Goal: Task Accomplishment & Management: Manage account settings

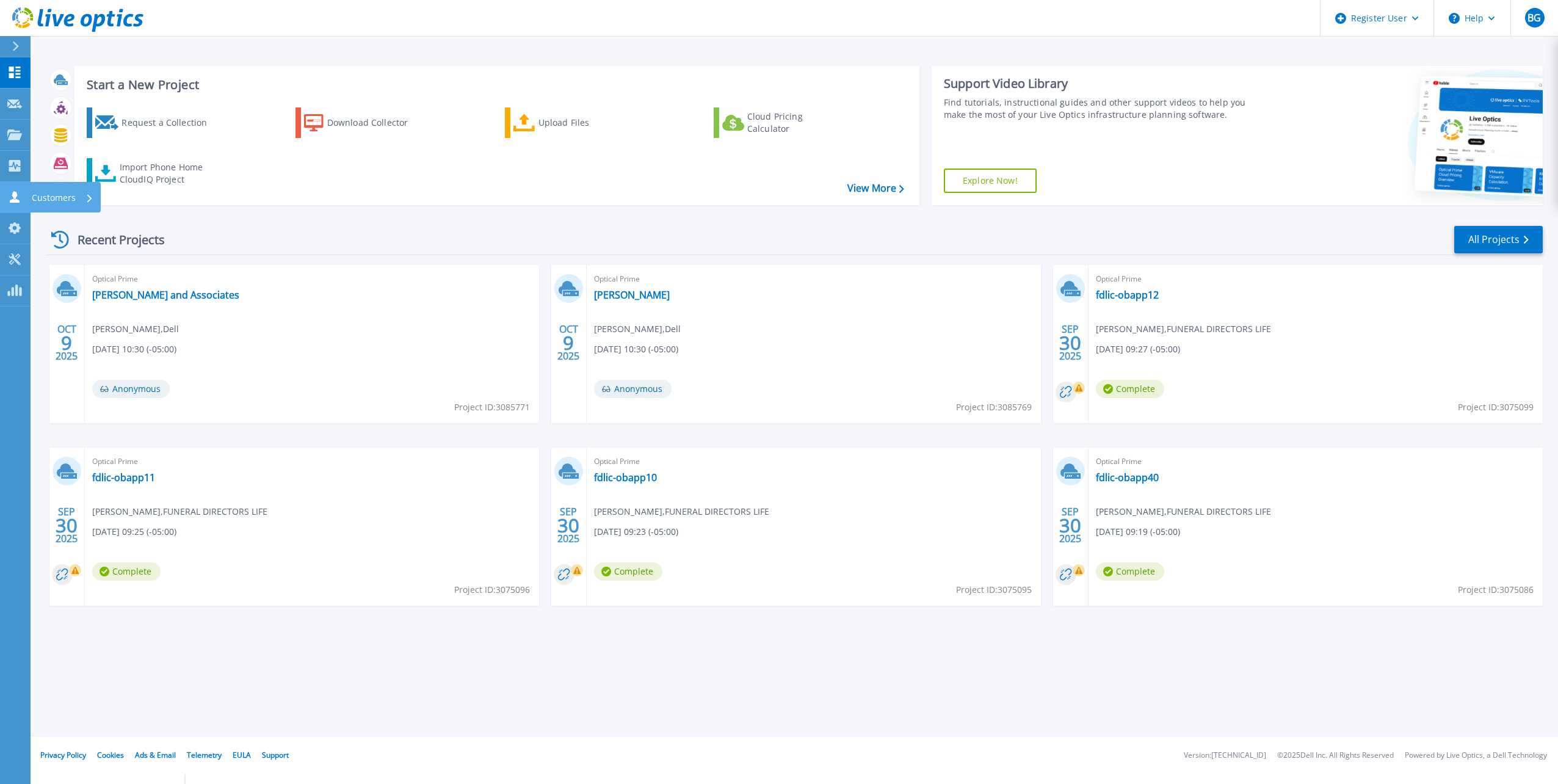
click at [16, 200] on icon at bounding box center [14, 197] width 10 height 11
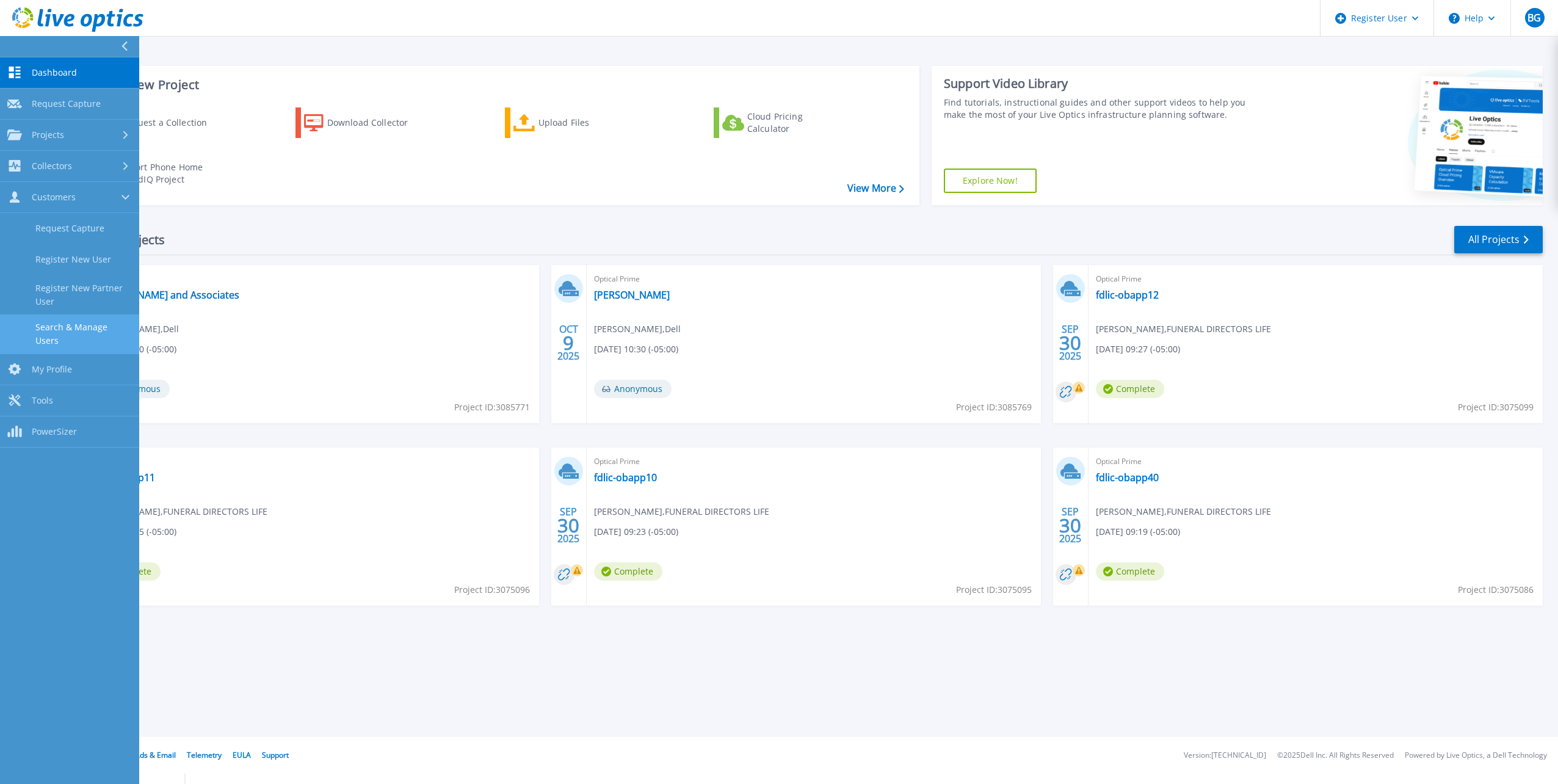
click at [76, 332] on link "Search & Manage Users" at bounding box center [70, 334] width 139 height 39
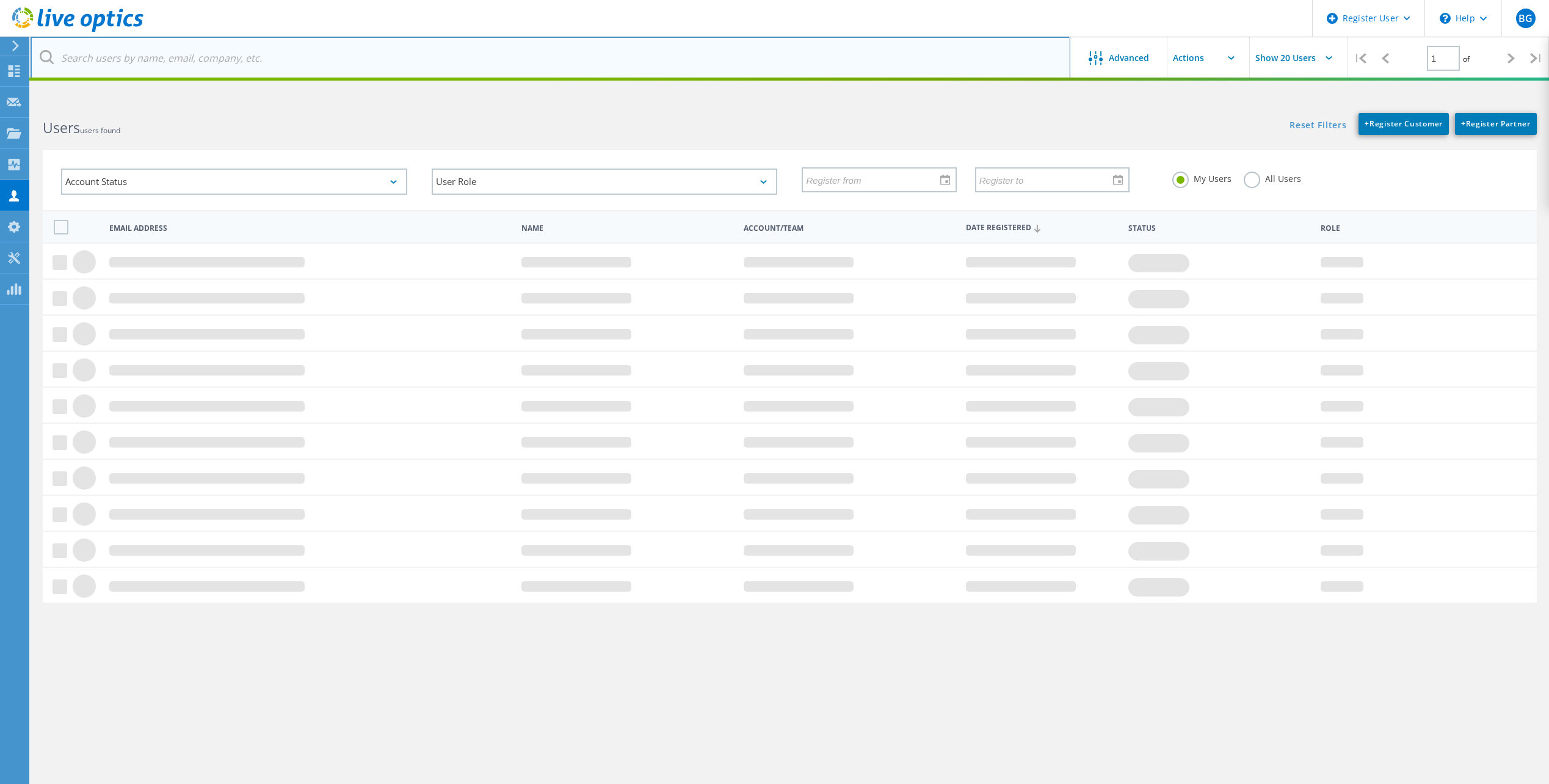
click at [170, 60] on input "text" at bounding box center [550, 57] width 1040 height 43
type input "@lvwd"
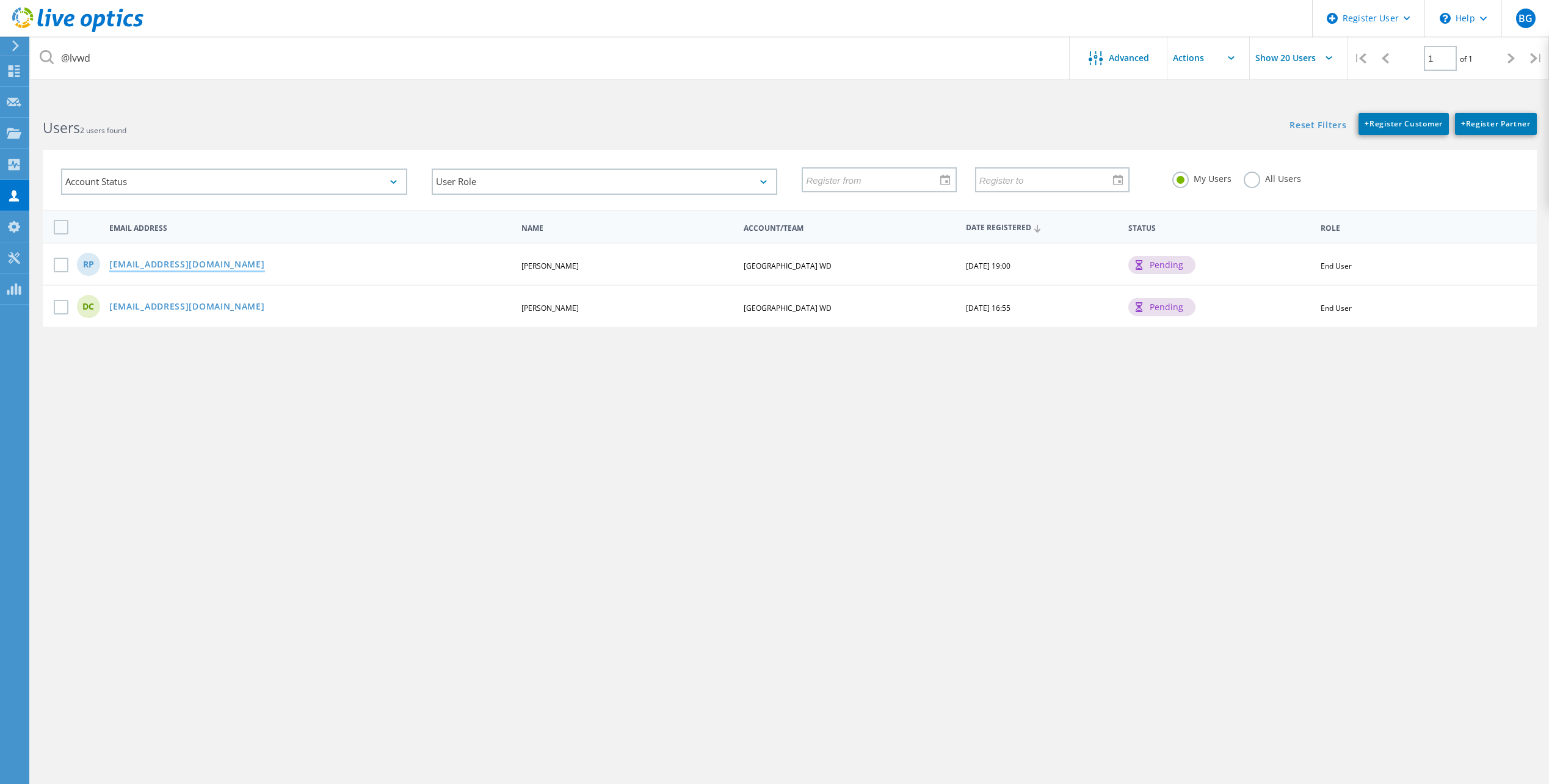
click at [157, 268] on link "rperez@lvwd.org" at bounding box center [188, 265] width 156 height 11
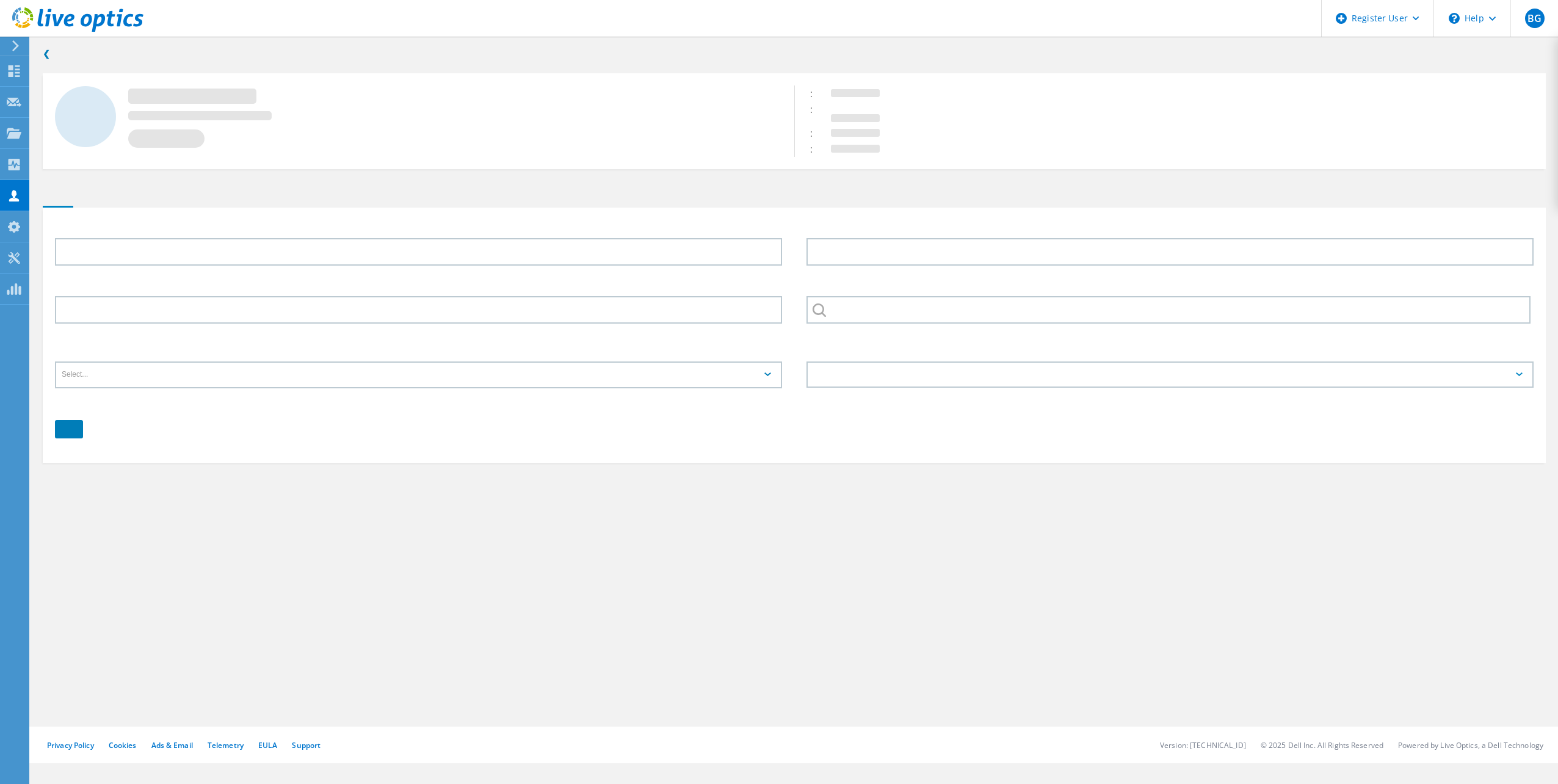
type input "Ramon"
type input "Perez"
type input "EL PASO CO LOWER VALLEY WD"
type input "English"
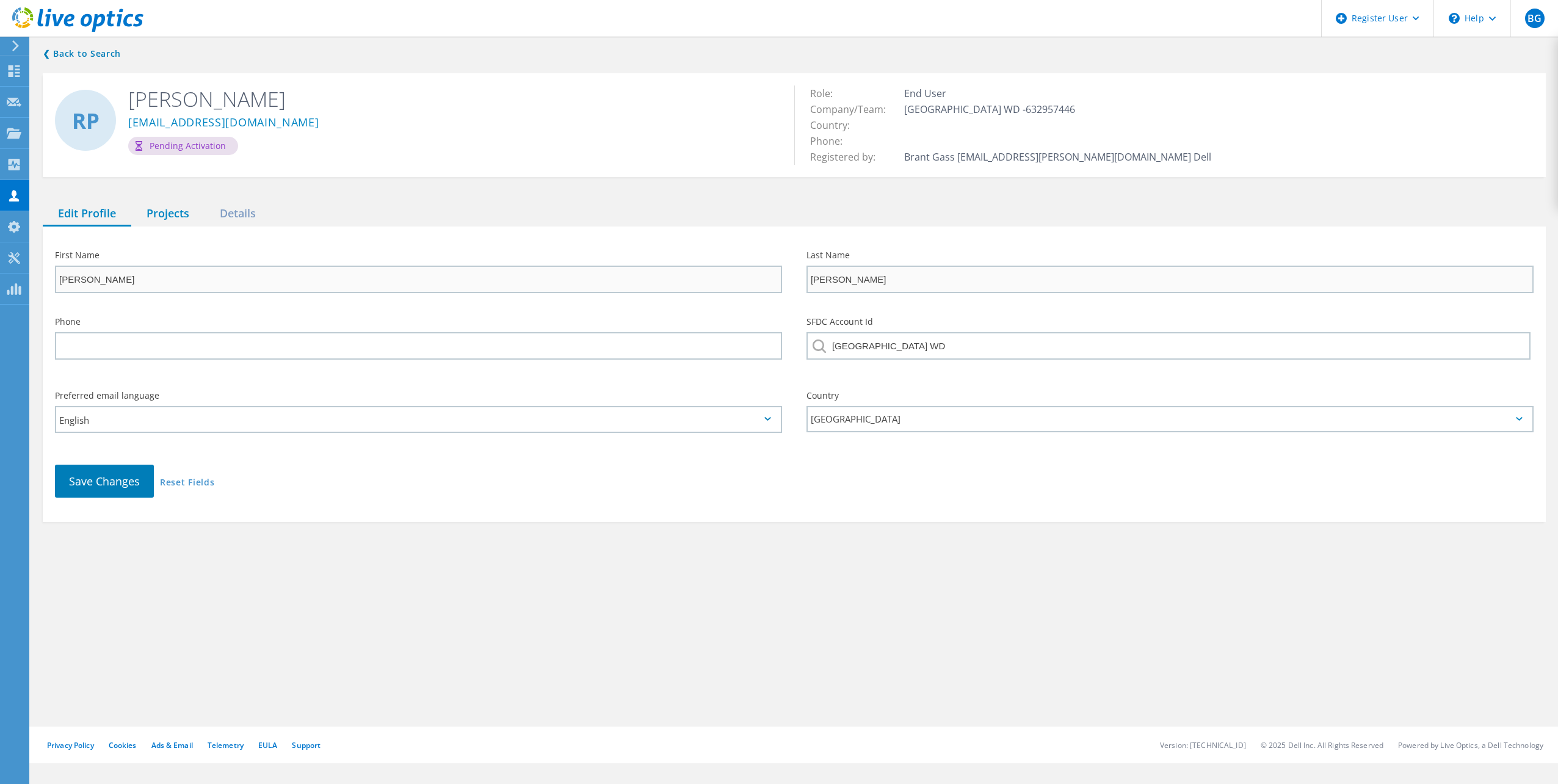
click at [176, 216] on div "Projects" at bounding box center [168, 213] width 73 height 25
